Goal: Task Accomplishment & Management: Manage account settings

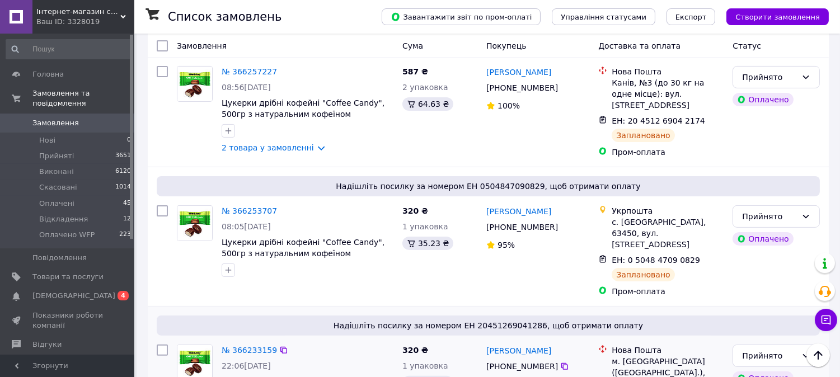
scroll to position [497, 0]
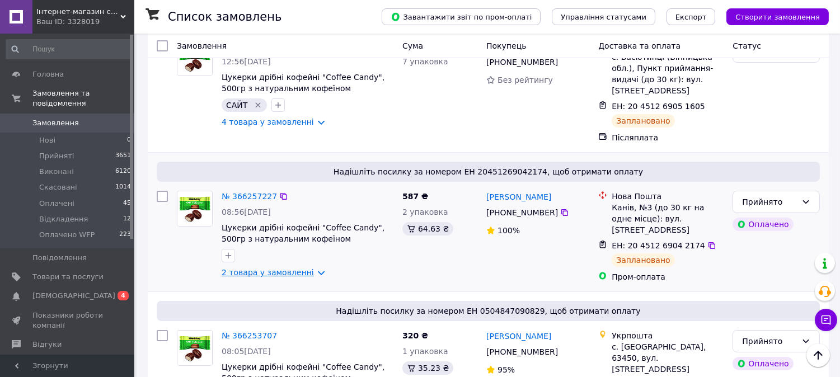
click at [264, 268] on link "2 товара у замовленні" at bounding box center [268, 272] width 92 height 9
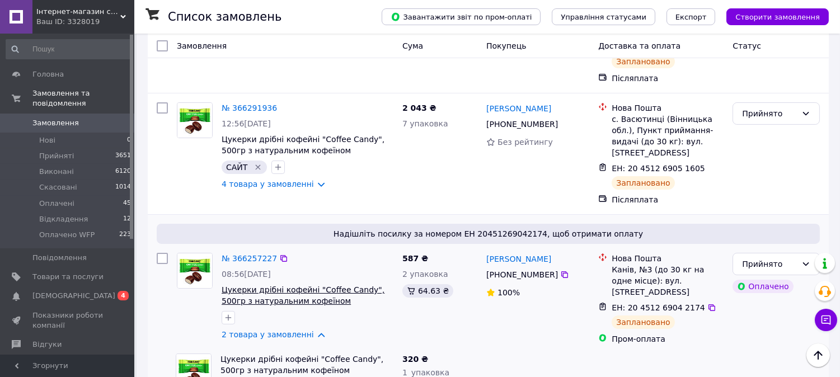
scroll to position [373, 0]
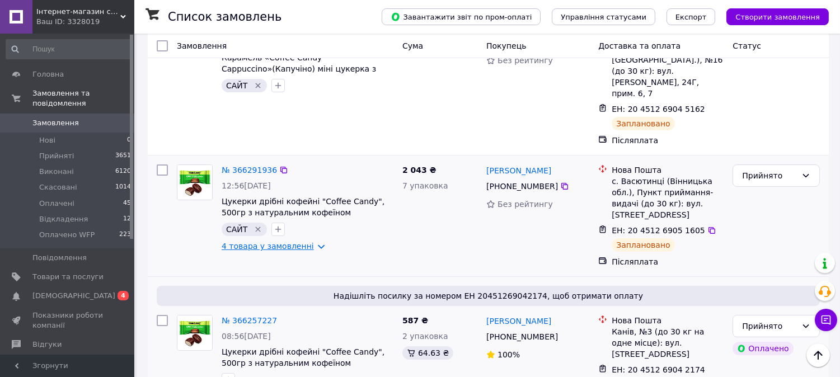
click at [275, 242] on link "4 товара у замовленні" at bounding box center [268, 246] width 92 height 9
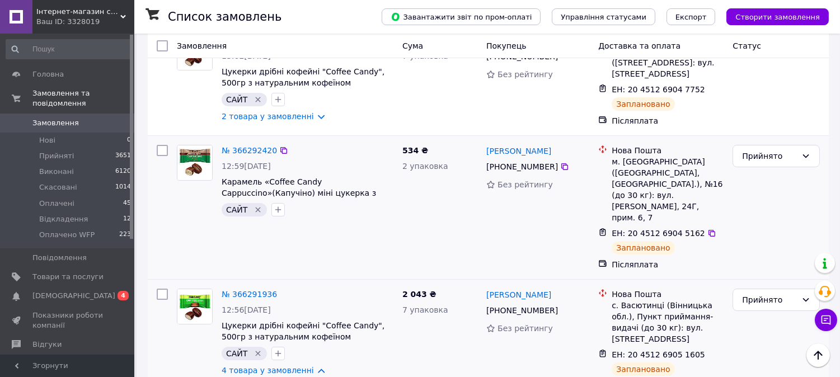
scroll to position [124, 0]
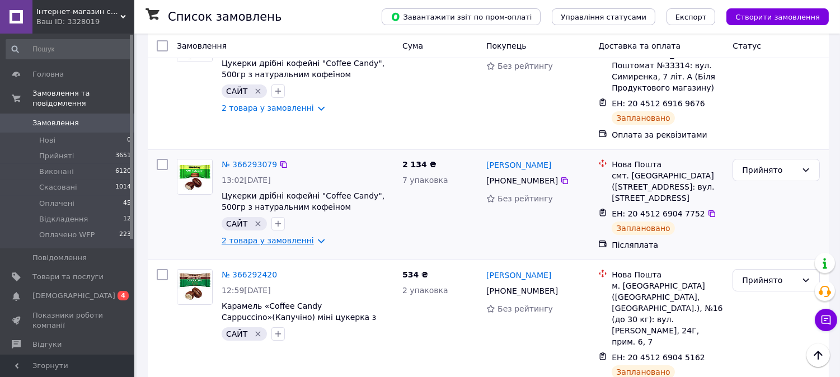
click at [295, 236] on link "2 товара у замовленні" at bounding box center [268, 240] width 92 height 9
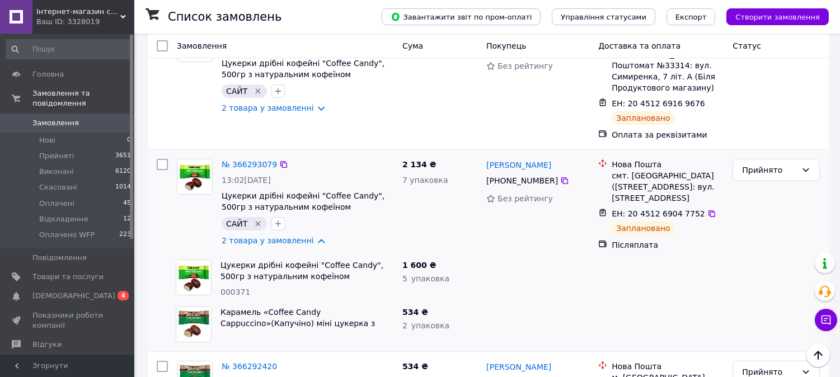
scroll to position [0, 0]
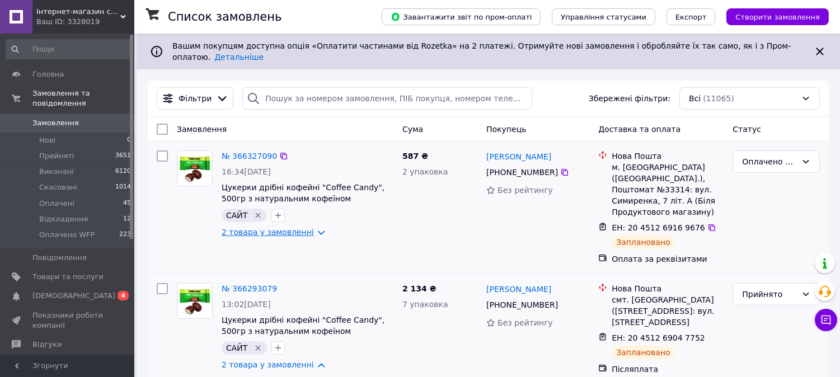
click at [257, 234] on link "2 товара у замовленні" at bounding box center [268, 232] width 92 height 9
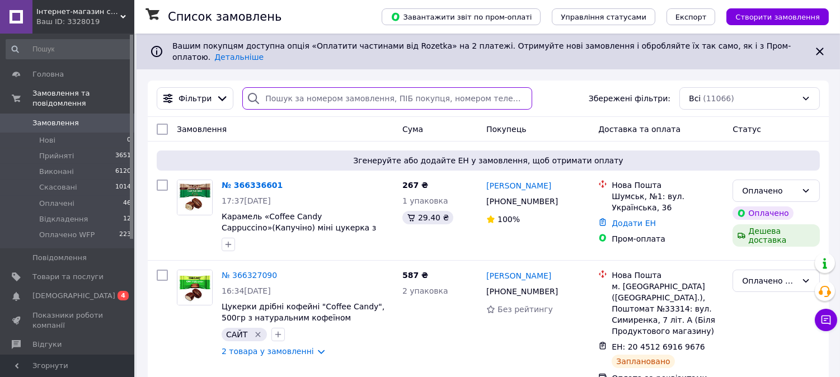
click at [284, 96] on input "search" at bounding box center [387, 98] width 290 height 22
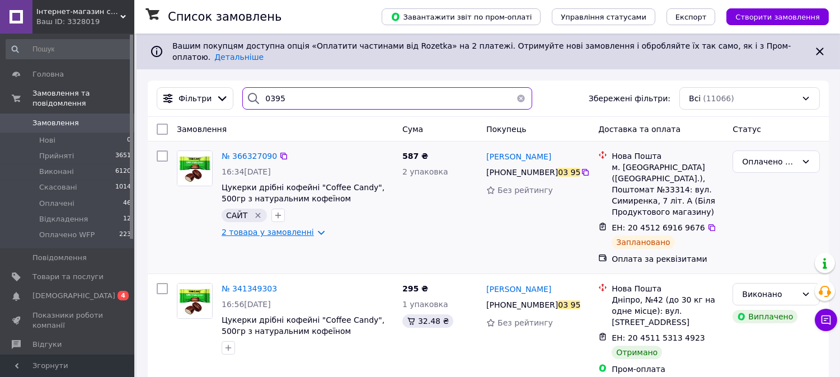
type input "0395"
click at [289, 233] on link "2 товара у замовленні" at bounding box center [268, 232] width 92 height 9
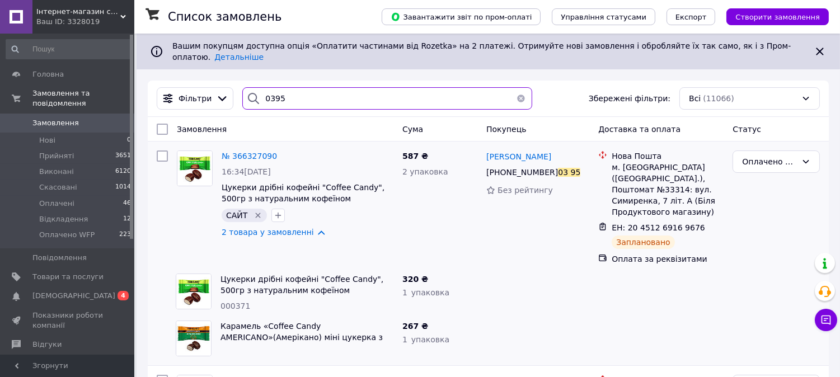
drag, startPoint x: 289, startPoint y: 102, endPoint x: 256, endPoint y: 102, distance: 33.0
click at [256, 102] on div "0395" at bounding box center [387, 98] width 290 height 22
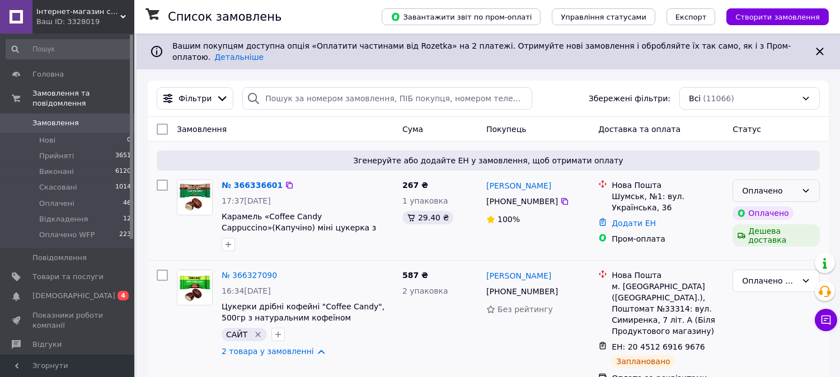
click at [805, 186] on icon at bounding box center [805, 190] width 9 height 9
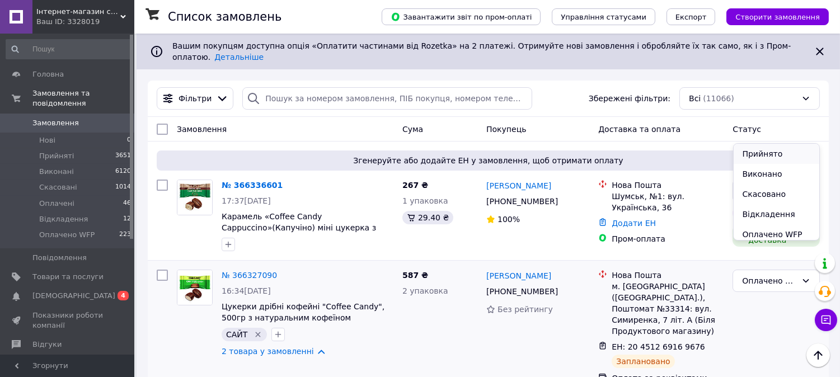
scroll to position [62, 0]
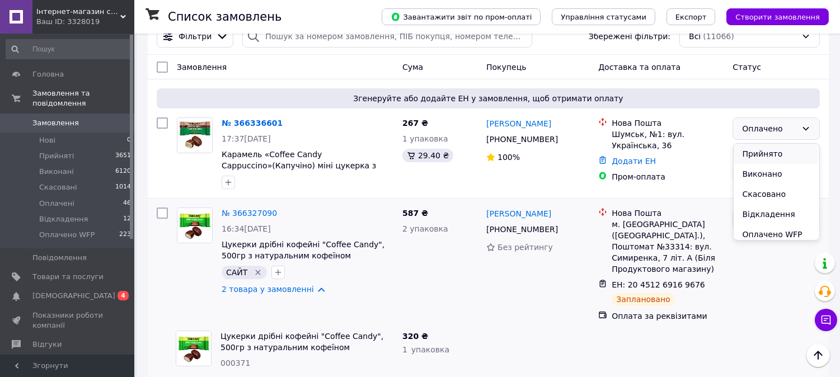
click at [771, 152] on li "Прийнято" at bounding box center [776, 154] width 86 height 20
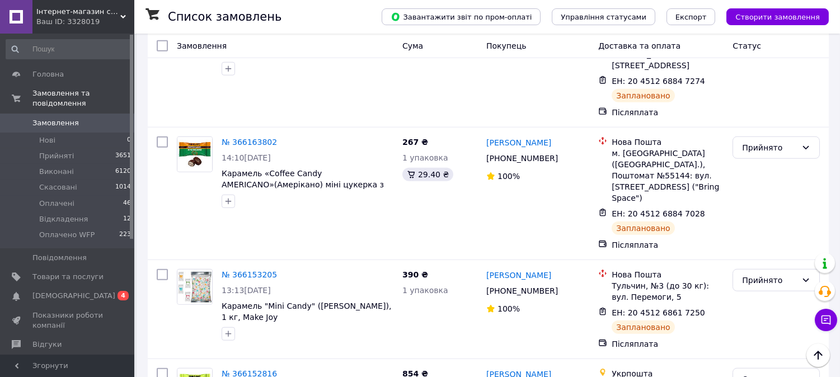
scroll to position [2051, 0]
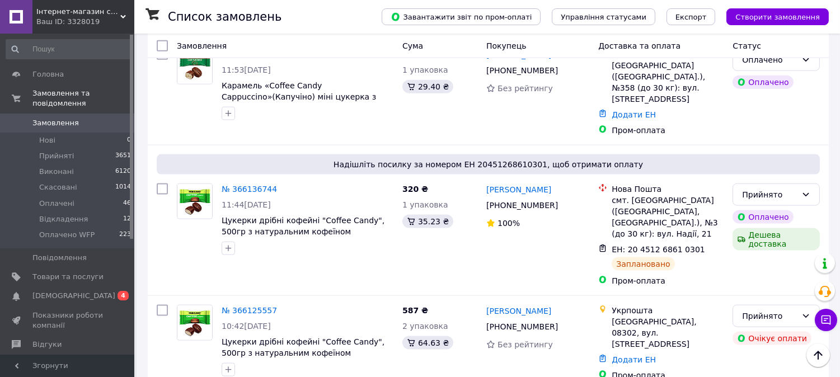
scroll to position [2797, 0]
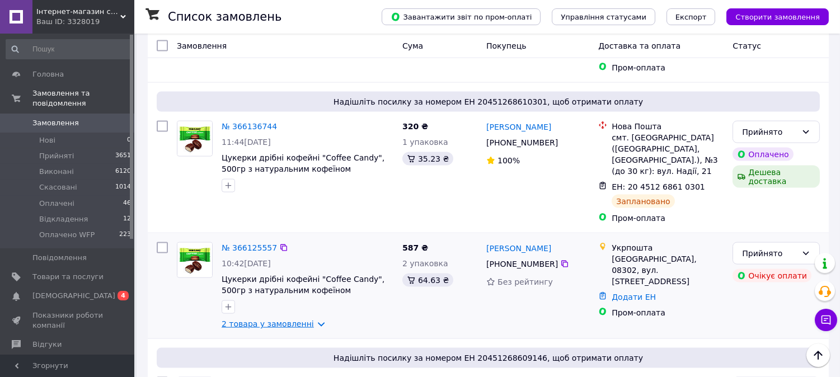
click at [276, 319] on link "2 товара у замовленні" at bounding box center [268, 323] width 92 height 9
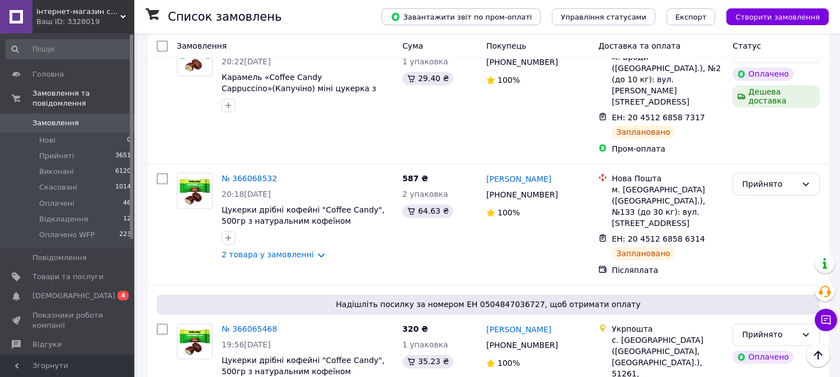
scroll to position [4165, 0]
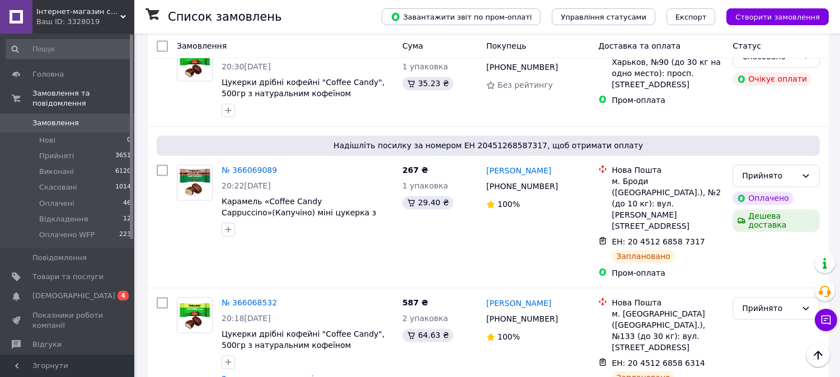
drag, startPoint x: 553, startPoint y: 145, endPoint x: 487, endPoint y: 145, distance: 66.0
copy link "[PERSON_NAME]"
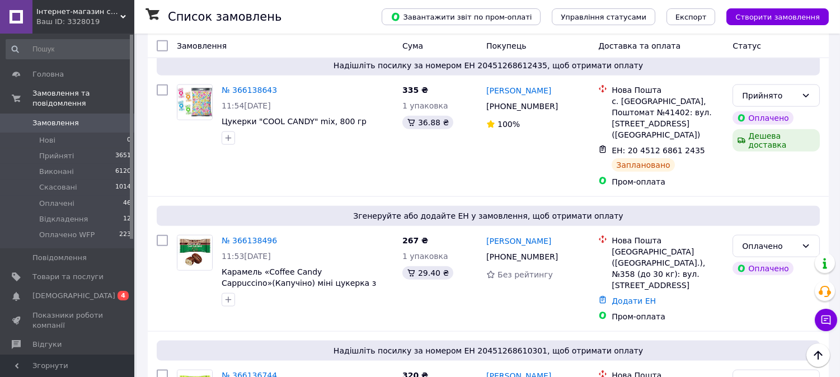
scroll to position [2486, 0]
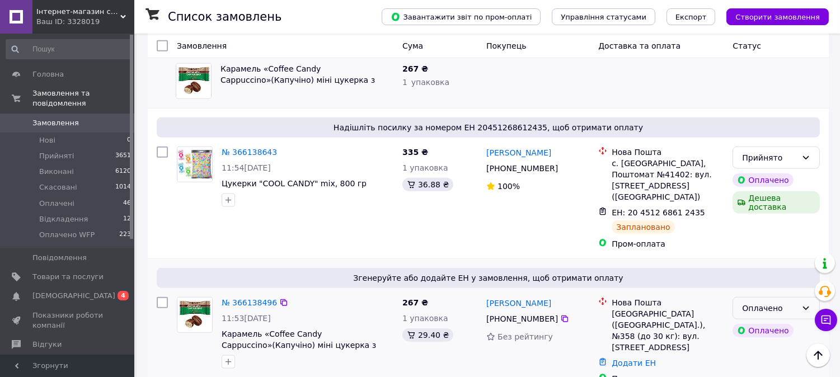
click at [803, 304] on icon at bounding box center [805, 308] width 9 height 9
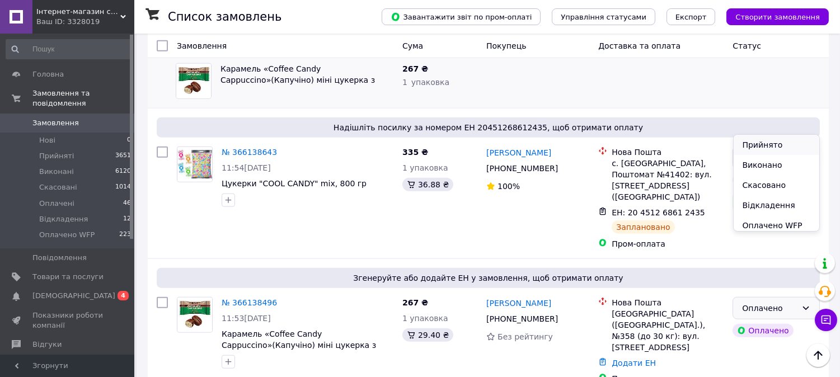
click at [774, 148] on li "Прийнято" at bounding box center [776, 145] width 86 height 20
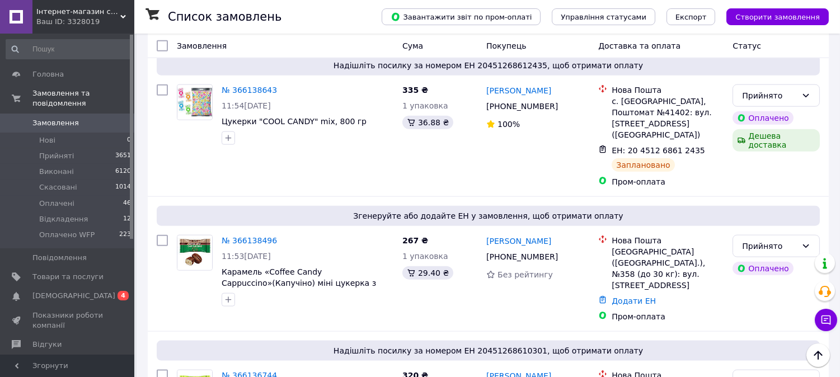
scroll to position [2424, 0]
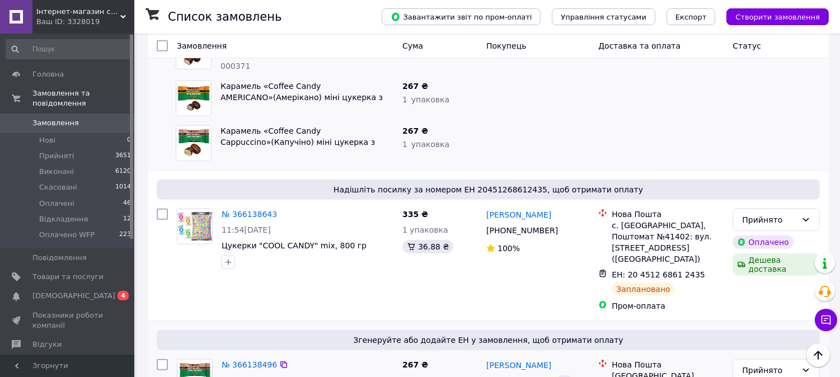
click at [561, 377] on icon at bounding box center [564, 381] width 7 height 7
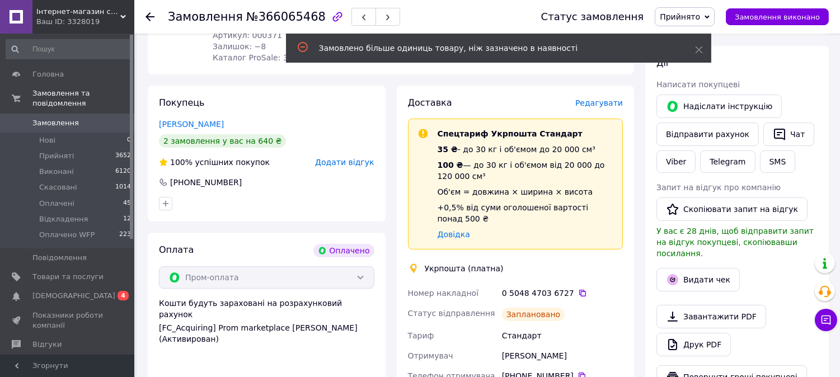
scroll to position [248, 0]
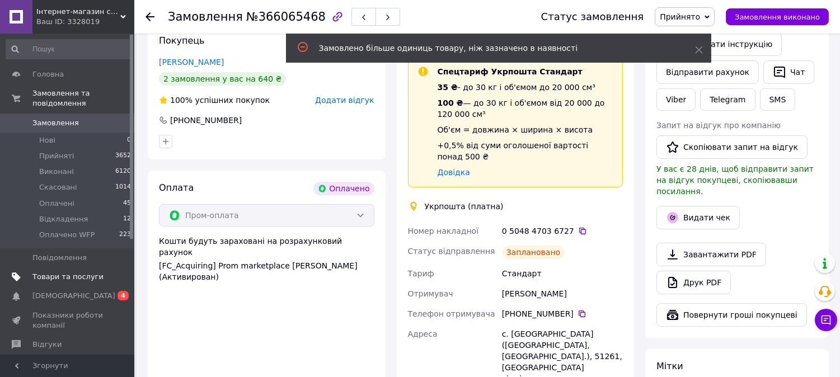
click at [59, 272] on span "Товари та послуги" at bounding box center [67, 277] width 71 height 10
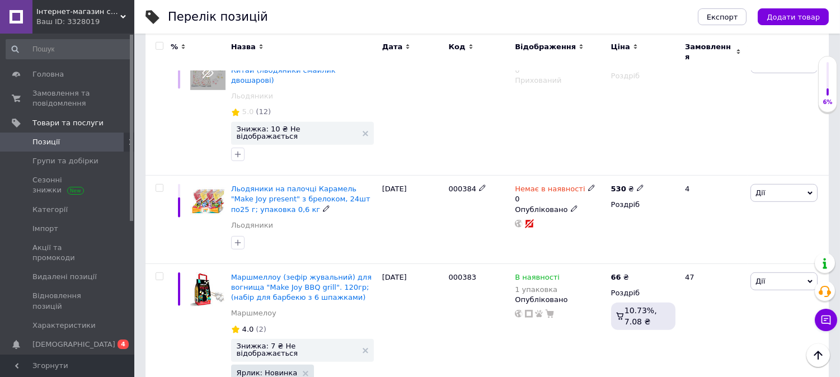
scroll to position [1305, 0]
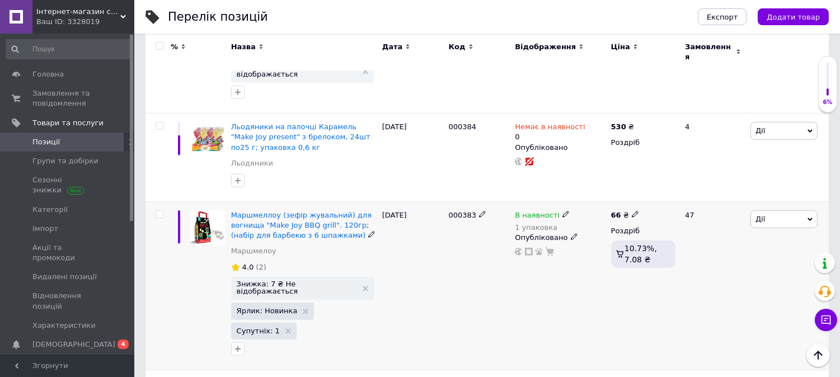
click at [562, 211] on use at bounding box center [565, 214] width 6 height 6
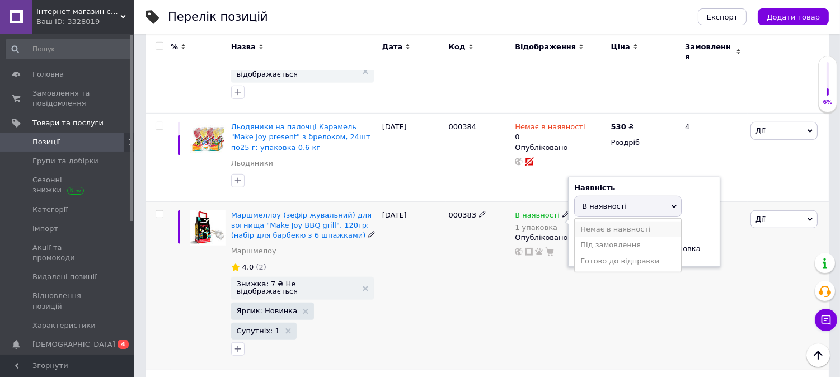
click at [612, 222] on li "Немає в наявності" at bounding box center [628, 230] width 106 height 16
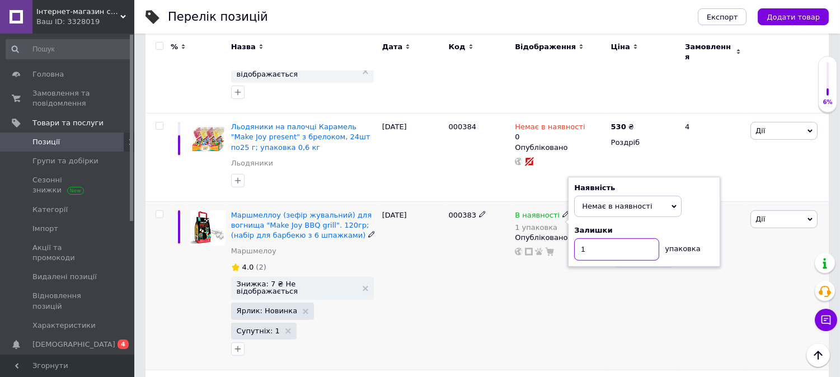
drag, startPoint x: 590, startPoint y: 183, endPoint x: 574, endPoint y: 184, distance: 15.7
click at [574, 238] on input "1" at bounding box center [616, 249] width 85 height 22
type input "0"
click at [533, 241] on div "В наявності 1 упаковка Наявність Немає в наявності В наявності Під замовлення Г…" at bounding box center [560, 285] width 96 height 168
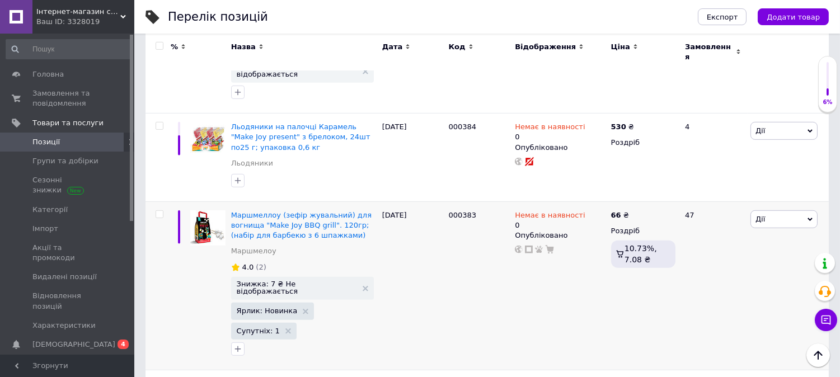
scroll to position [1429, 0]
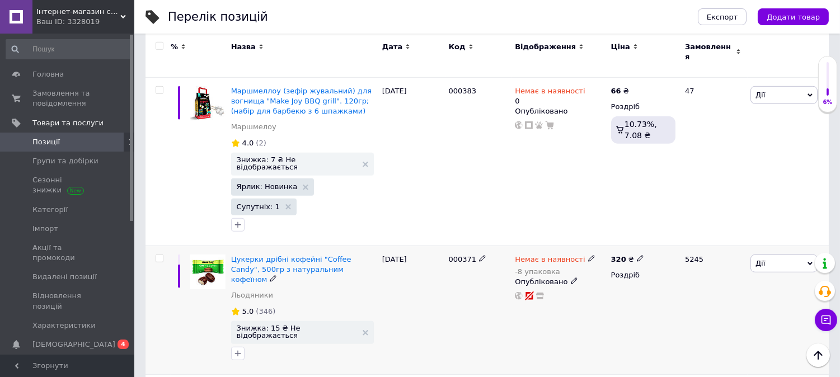
click at [588, 256] on use at bounding box center [591, 259] width 6 height 6
click at [630, 298] on li "Готово до відправки" at bounding box center [651, 306] width 106 height 16
drag, startPoint x: 623, startPoint y: 202, endPoint x: 601, endPoint y: 200, distance: 22.5
click at [601, 293] on input "-8" at bounding box center [640, 304] width 85 height 22
type input "100"
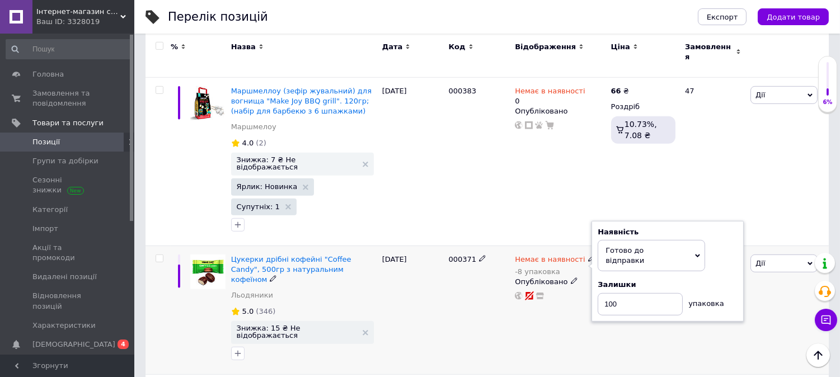
click at [594, 246] on div "Немає в наявності -8 упаковка Наявність Готово до відправки В наявності Немає в…" at bounding box center [560, 310] width 96 height 129
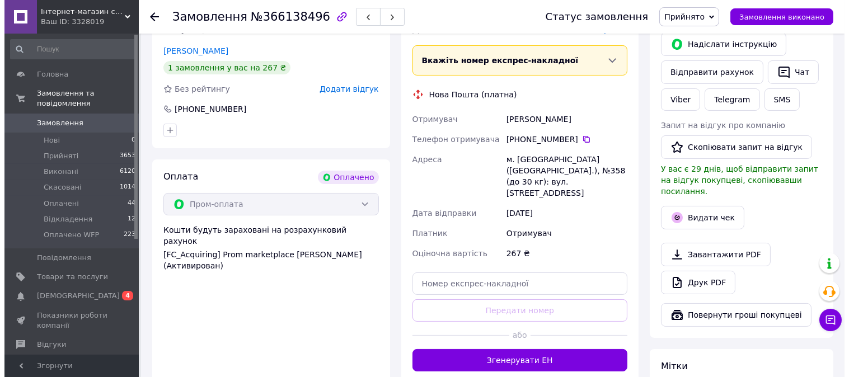
scroll to position [186, 0]
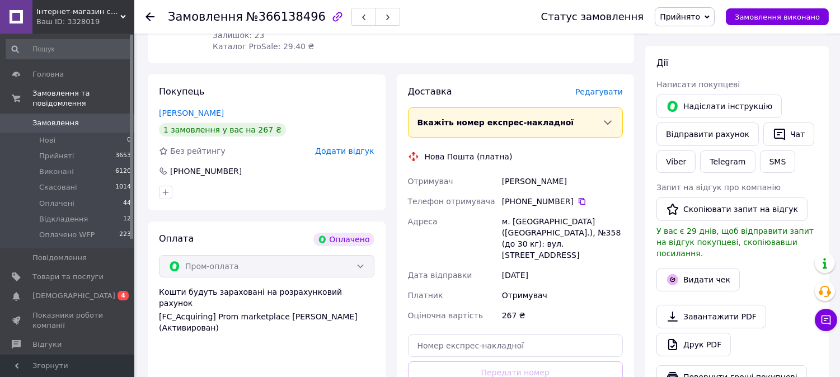
click at [609, 91] on span "Редагувати" at bounding box center [599, 91] width 48 height 9
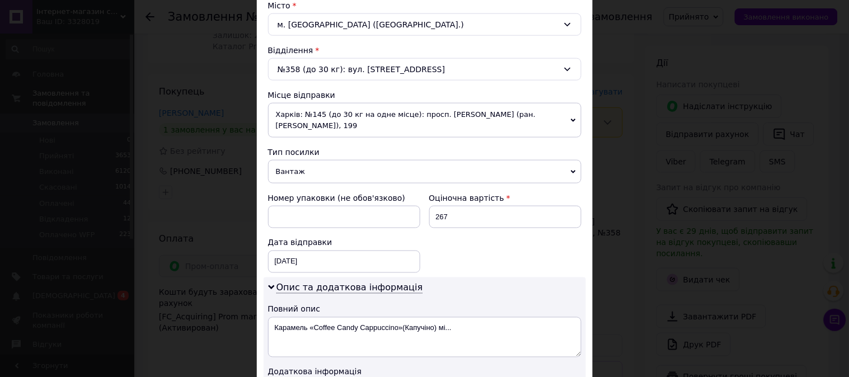
scroll to position [435, 0]
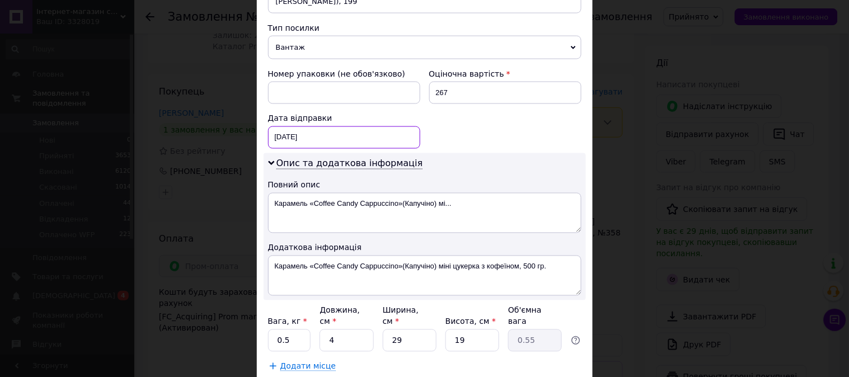
click at [323, 141] on div "12.10.2025 < 2025 > < Октябрь > Пн Вт Ср Чт Пт Сб Вс 29 30 1 2 3 4 5 6 7 8 9 10…" at bounding box center [344, 137] width 152 height 22
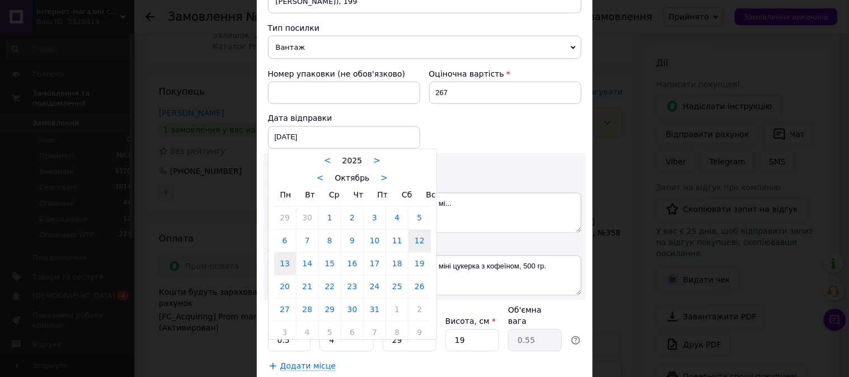
click at [289, 269] on link "13" at bounding box center [285, 264] width 22 height 22
type input "13.10.2025"
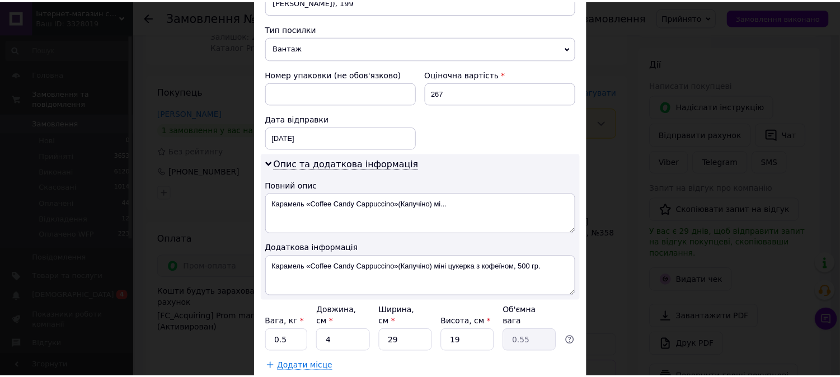
scroll to position [504, 0]
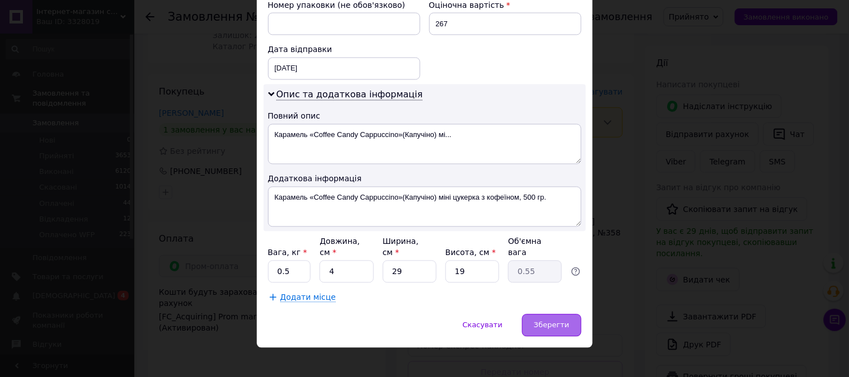
click at [544, 321] on span "Зберегти" at bounding box center [551, 325] width 35 height 8
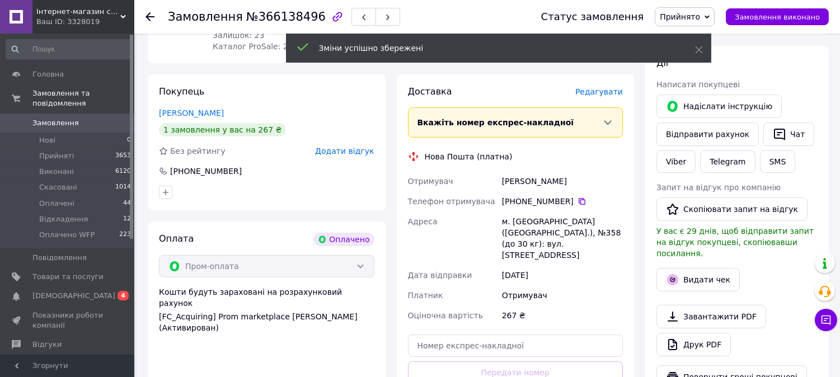
scroll to position [435, 0]
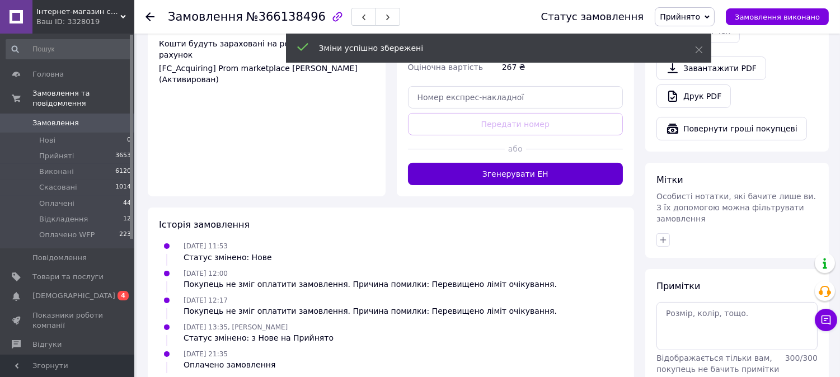
click at [514, 163] on button "Згенерувати ЕН" at bounding box center [515, 174] width 215 height 22
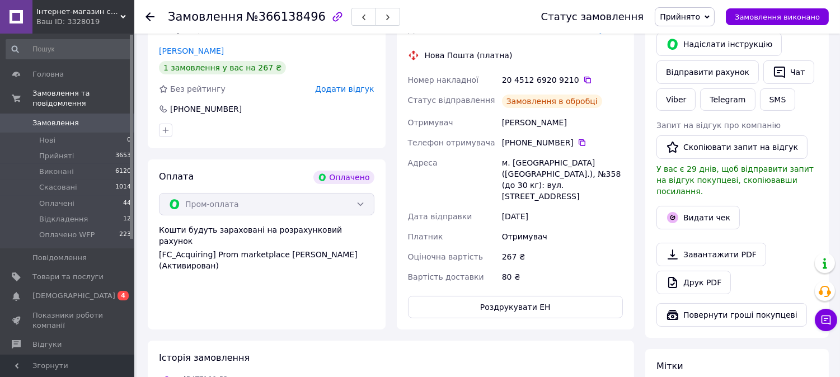
scroll to position [186, 0]
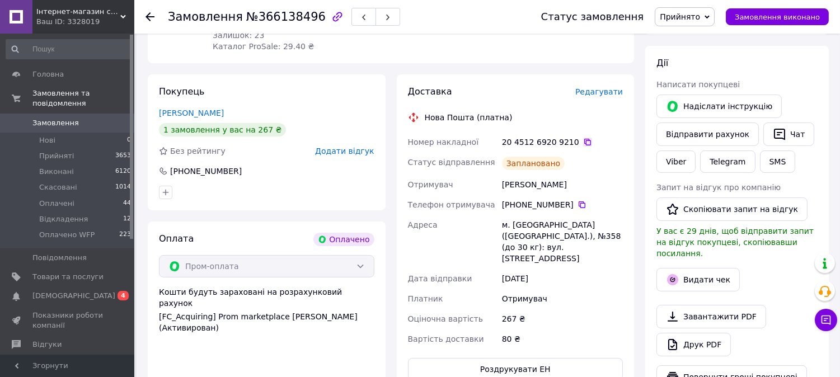
click at [583, 141] on icon at bounding box center [587, 142] width 9 height 9
